Goal: Information Seeking & Learning: Find specific fact

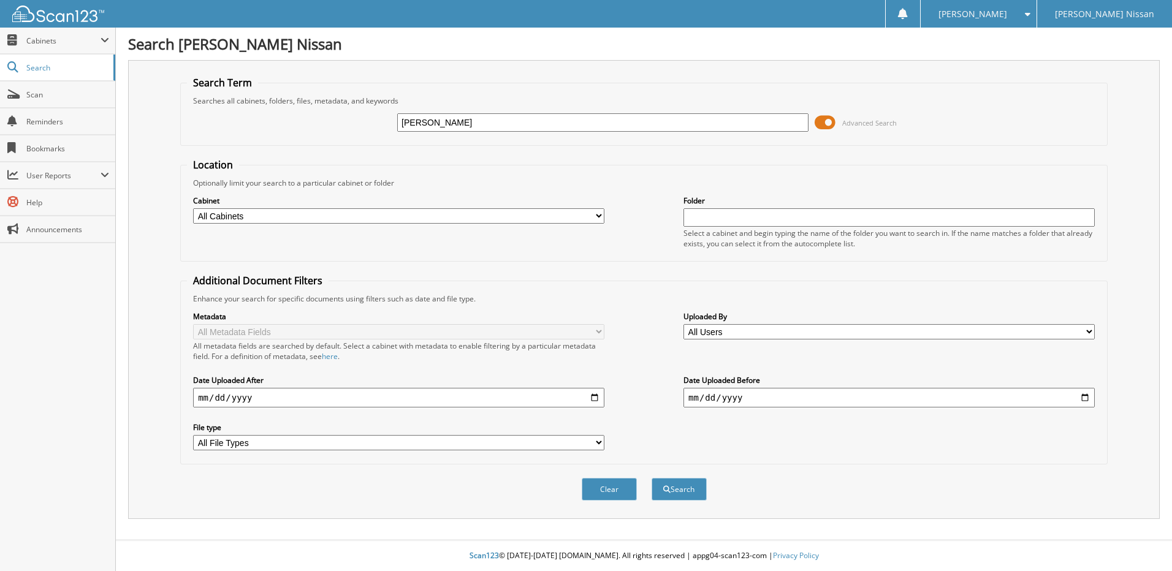
type input "[PERSON_NAME]"
click at [820, 119] on span at bounding box center [825, 122] width 21 height 18
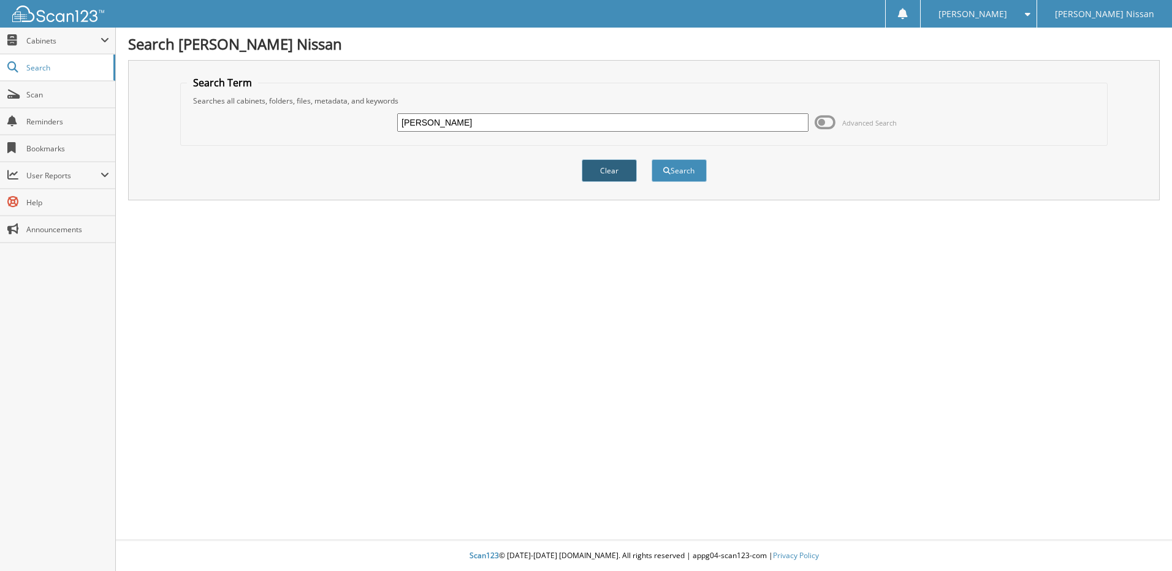
click at [608, 174] on button "Clear" at bounding box center [609, 170] width 55 height 23
click at [454, 123] on input "text" at bounding box center [602, 122] width 411 height 18
type input "[PERSON_NAME]"
click at [668, 173] on span "submit" at bounding box center [666, 170] width 7 height 7
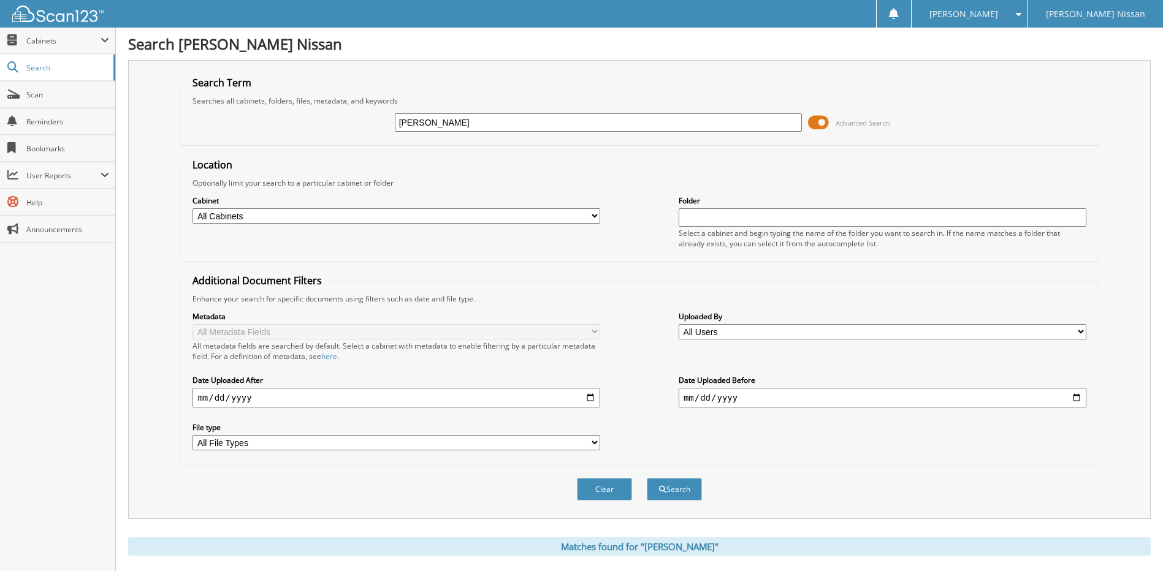
click at [815, 120] on span at bounding box center [818, 122] width 21 height 18
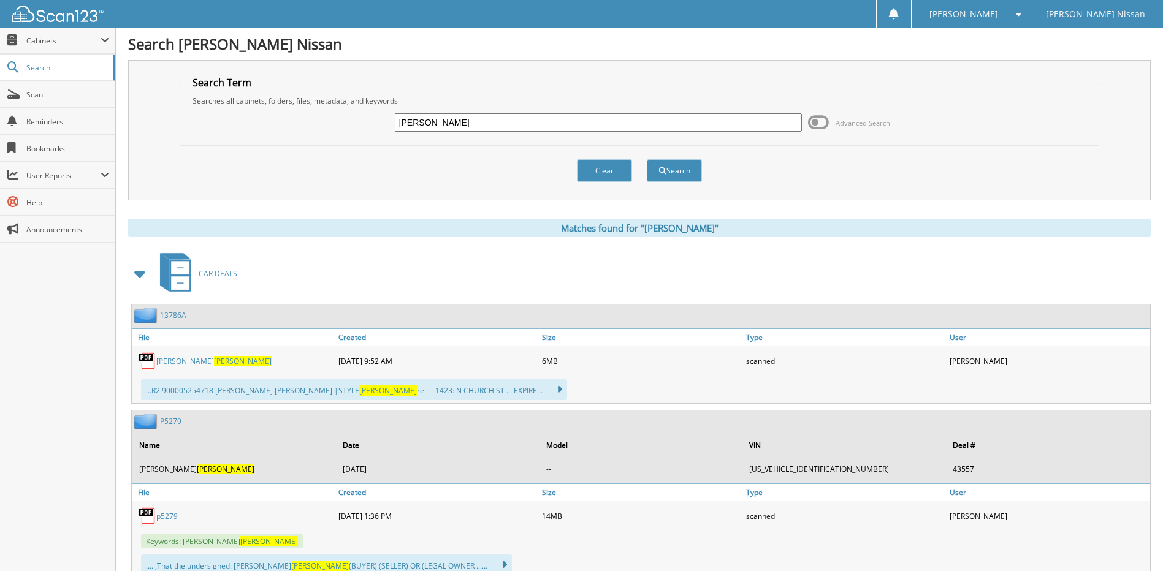
click at [174, 358] on link "[PERSON_NAME]" at bounding box center [213, 361] width 115 height 10
